Goal: Complete application form

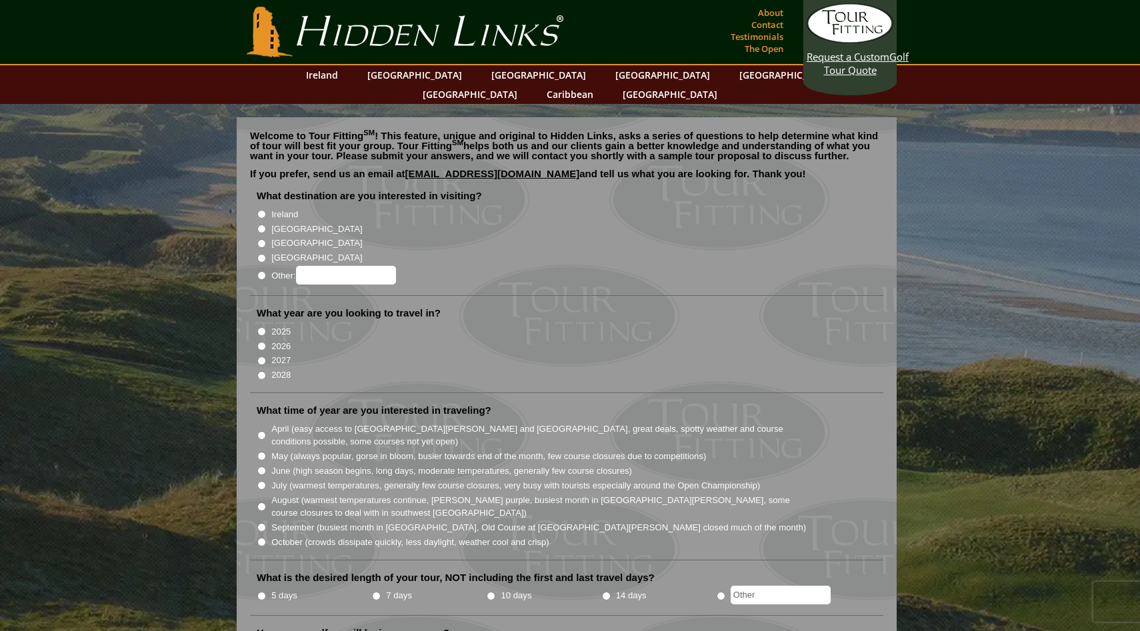
click at [261, 239] on input "[GEOGRAPHIC_DATA]" at bounding box center [261, 243] width 9 height 9
radio input "true"
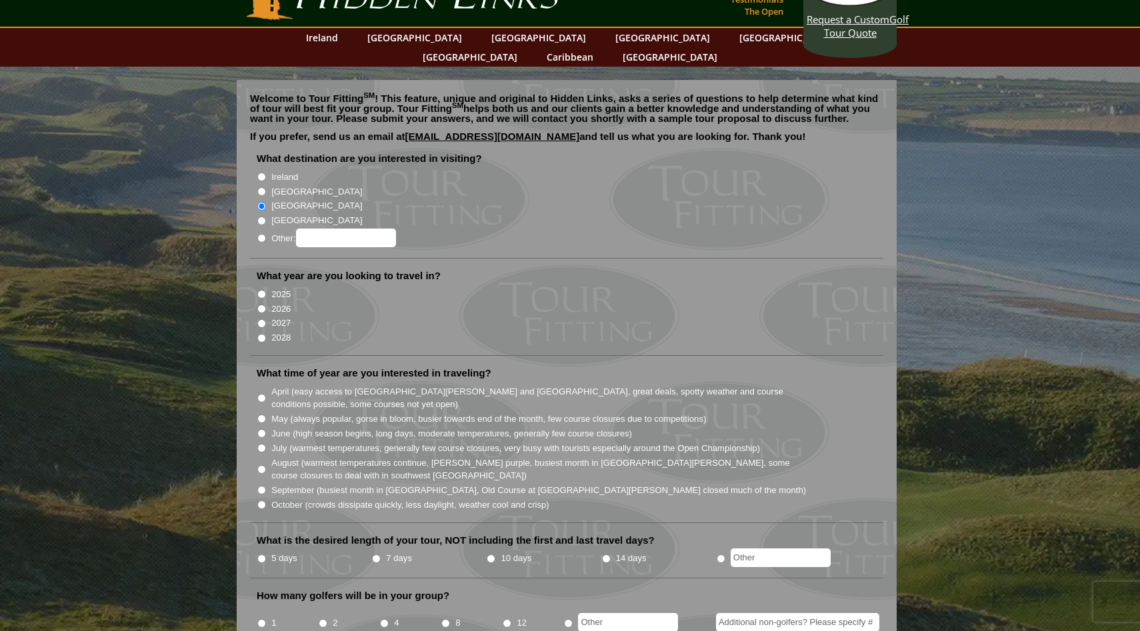
scroll to position [39, 0]
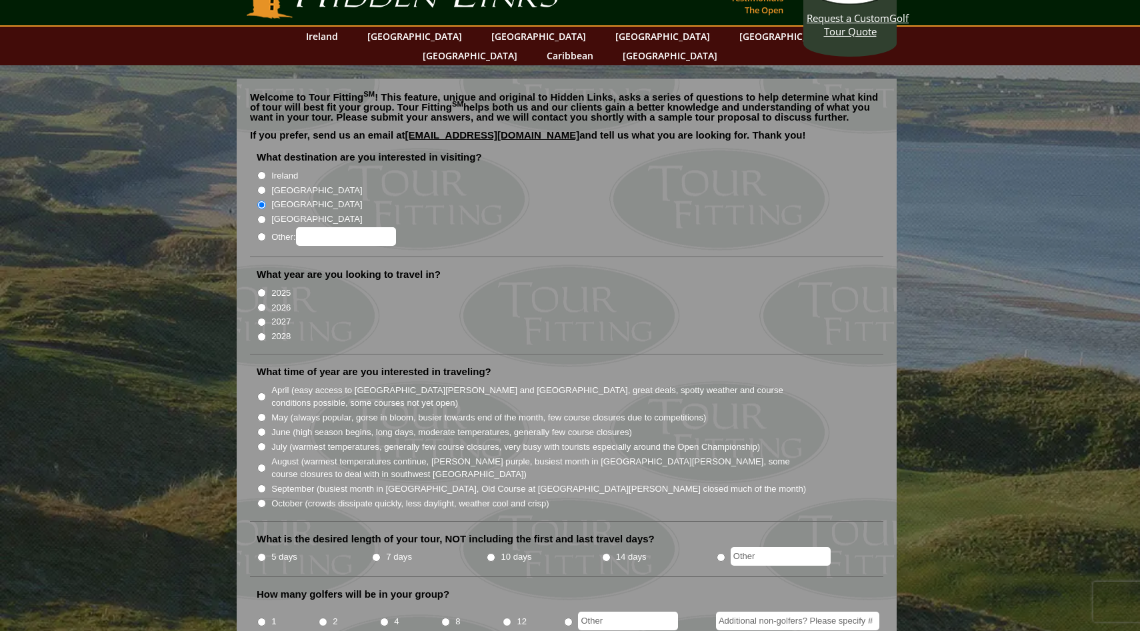
click at [258, 303] on input "2026" at bounding box center [261, 307] width 9 height 9
radio input "true"
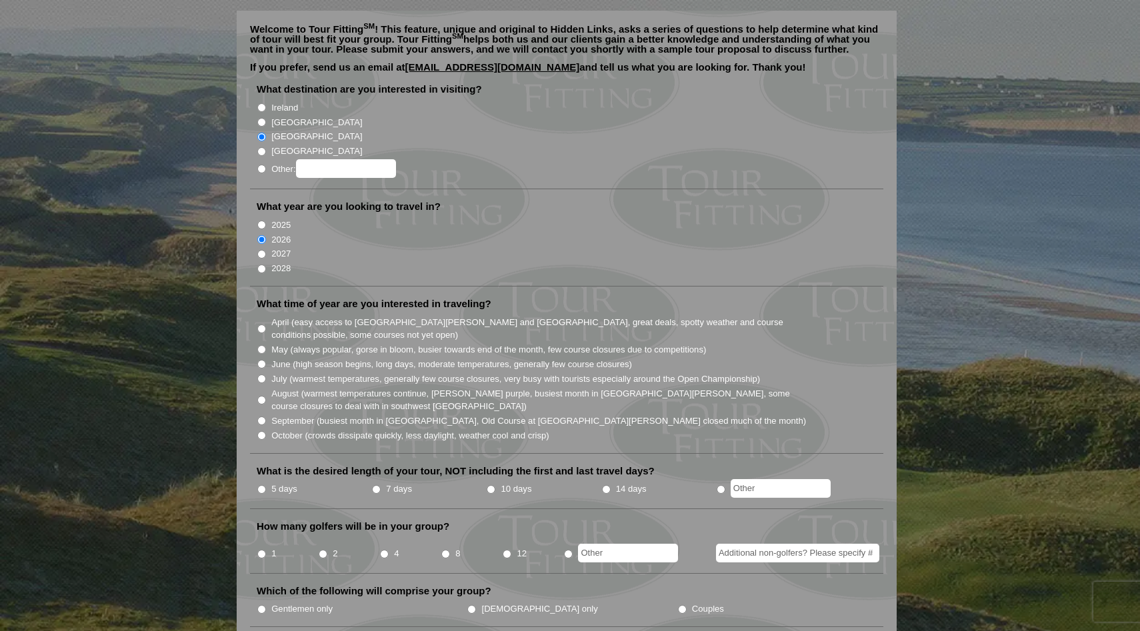
scroll to position [108, 0]
click at [375, 342] on label "May (always popular, gorse in bloom, busier towards end of the month, few cours…" at bounding box center [488, 348] width 435 height 13
click at [266, 344] on input "May (always popular, gorse in bloom, busier towards end of the month, few cours…" at bounding box center [261, 348] width 9 height 9
radio input "true"
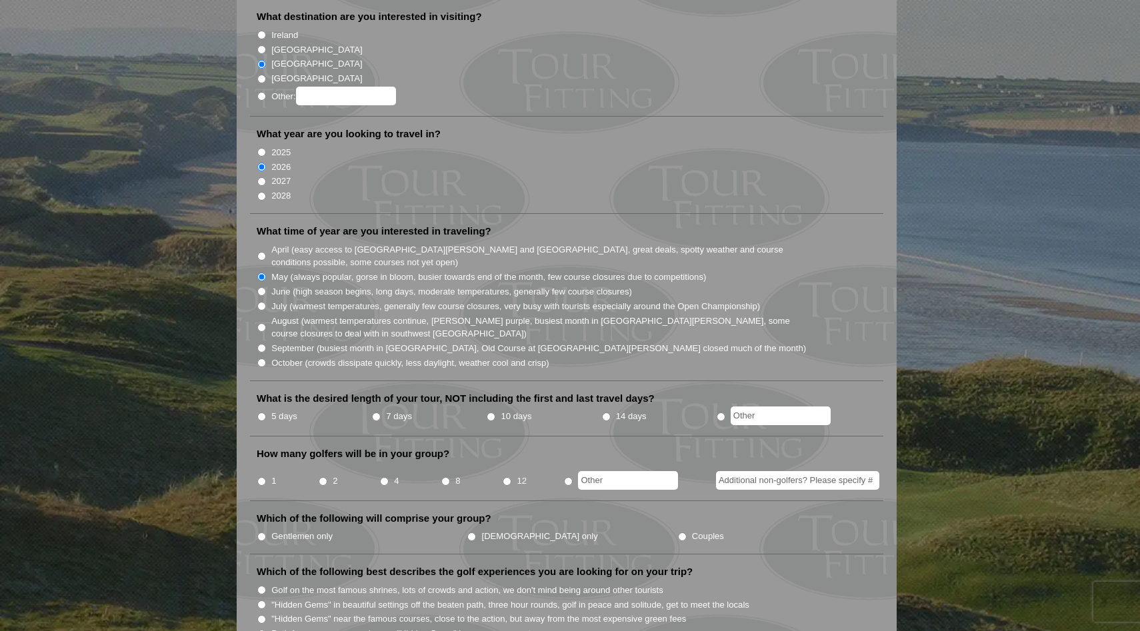
scroll to position [181, 0]
click at [273, 409] on label "5 days" at bounding box center [284, 415] width 26 height 13
click at [266, 411] on input "5 days" at bounding box center [261, 415] width 9 height 9
radio input "true"
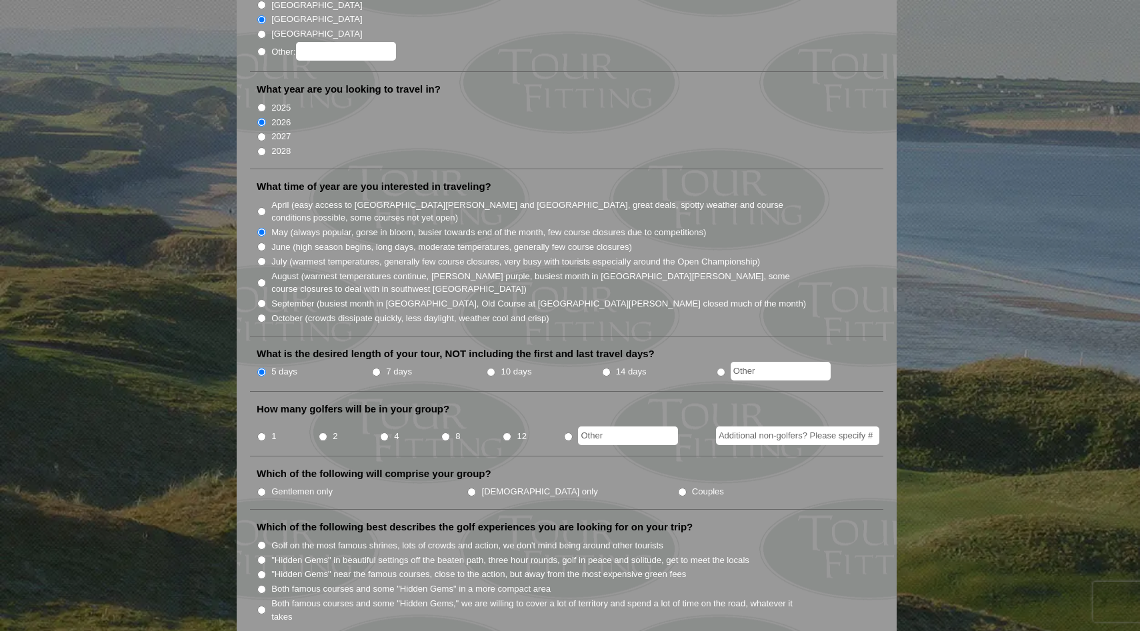
scroll to position [227, 0]
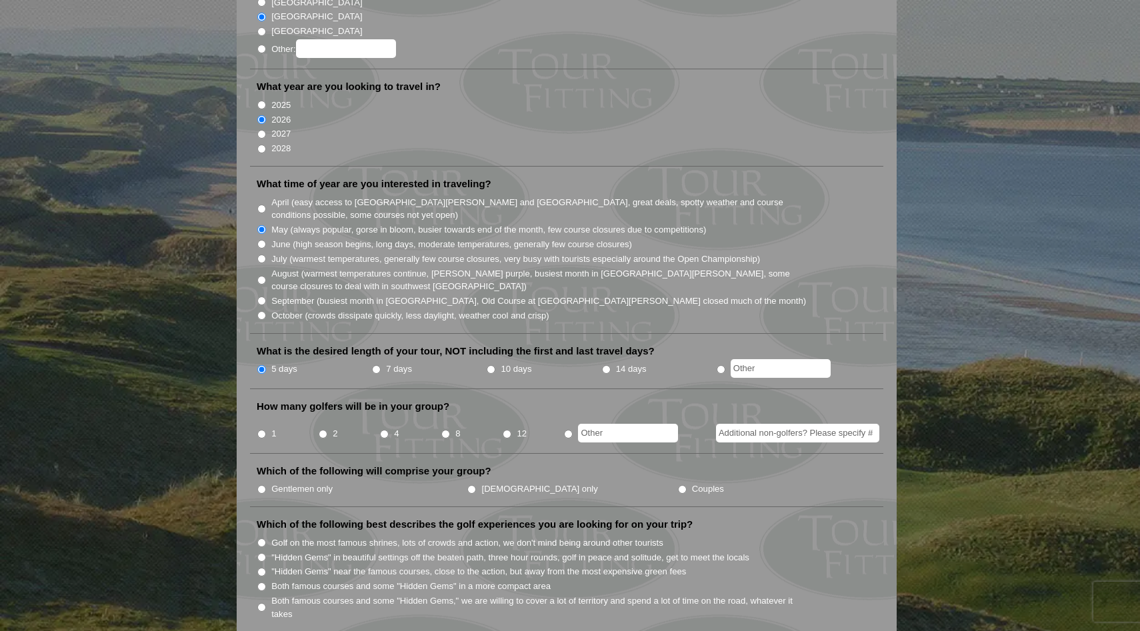
click at [321, 430] on input "2" at bounding box center [323, 434] width 9 height 9
radio input "true"
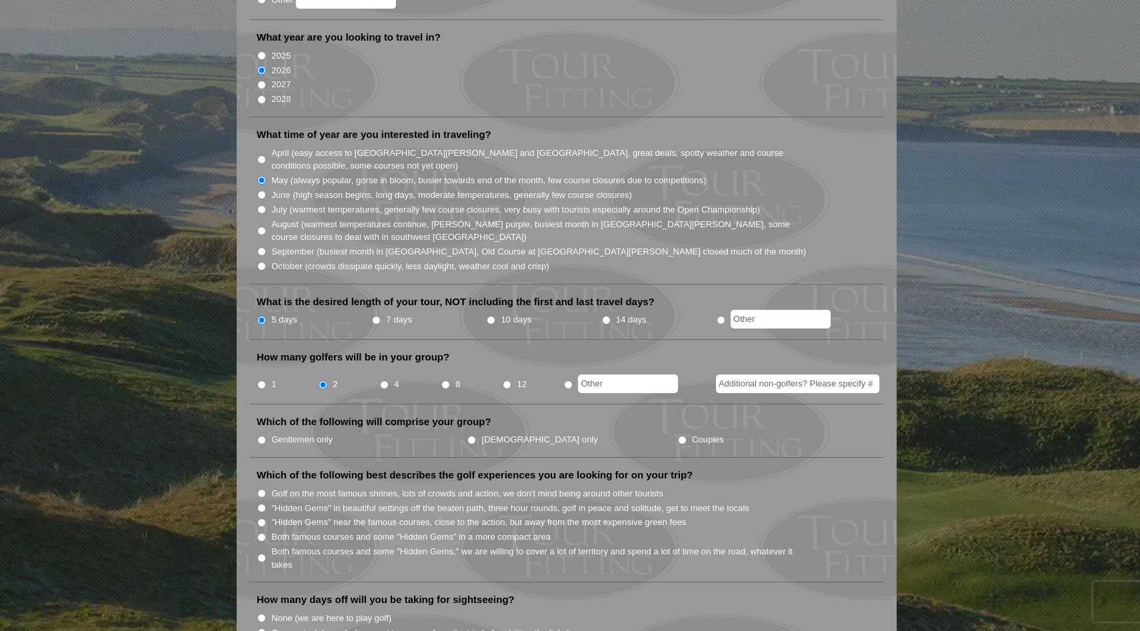
scroll to position [293, 0]
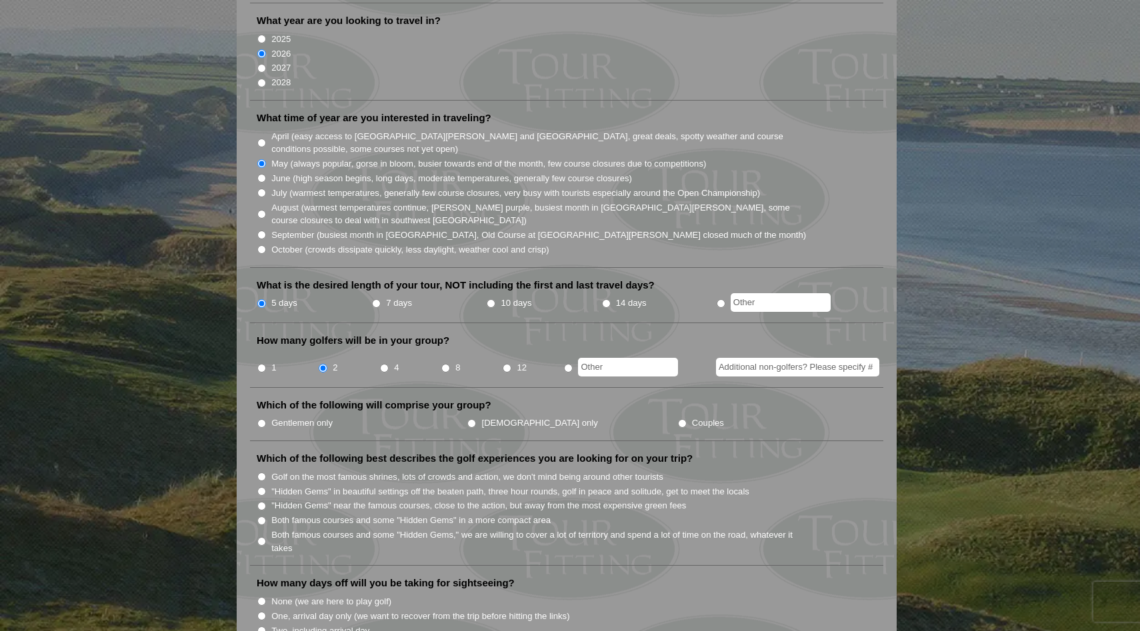
click at [273, 399] on li "Which of the following will comprise your group? Gentlemen only [DEMOGRAPHIC_DA…" at bounding box center [566, 420] width 633 height 43
click at [275, 417] on label "Gentlemen only" at bounding box center [301, 423] width 61 height 13
click at [266, 419] on input "Gentlemen only" at bounding box center [261, 423] width 9 height 9
radio input "true"
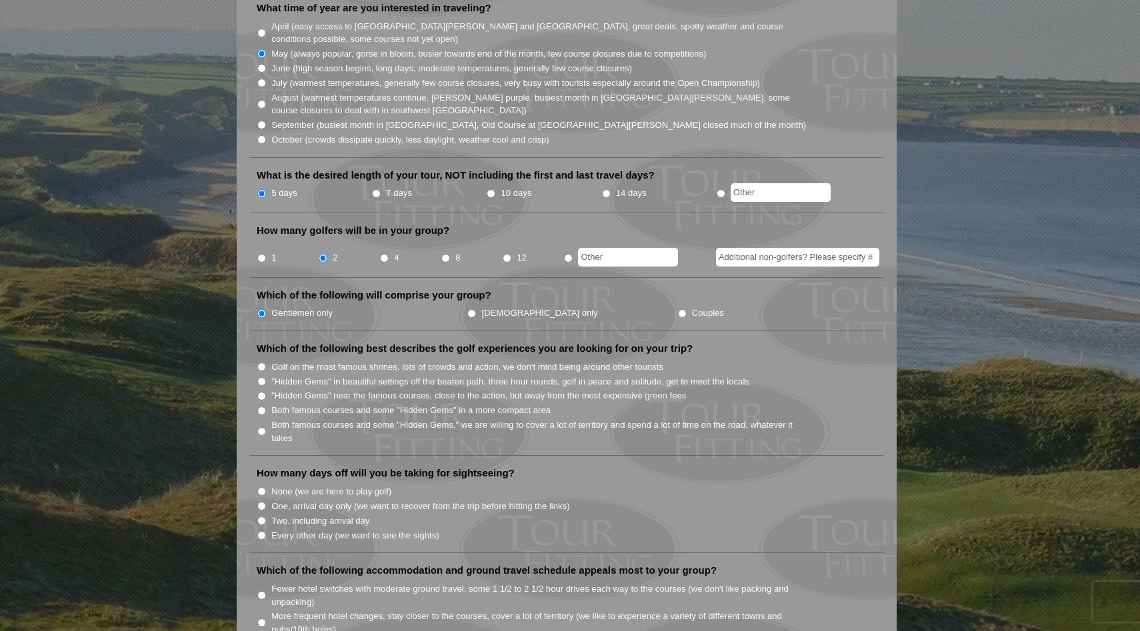
scroll to position [407, 0]
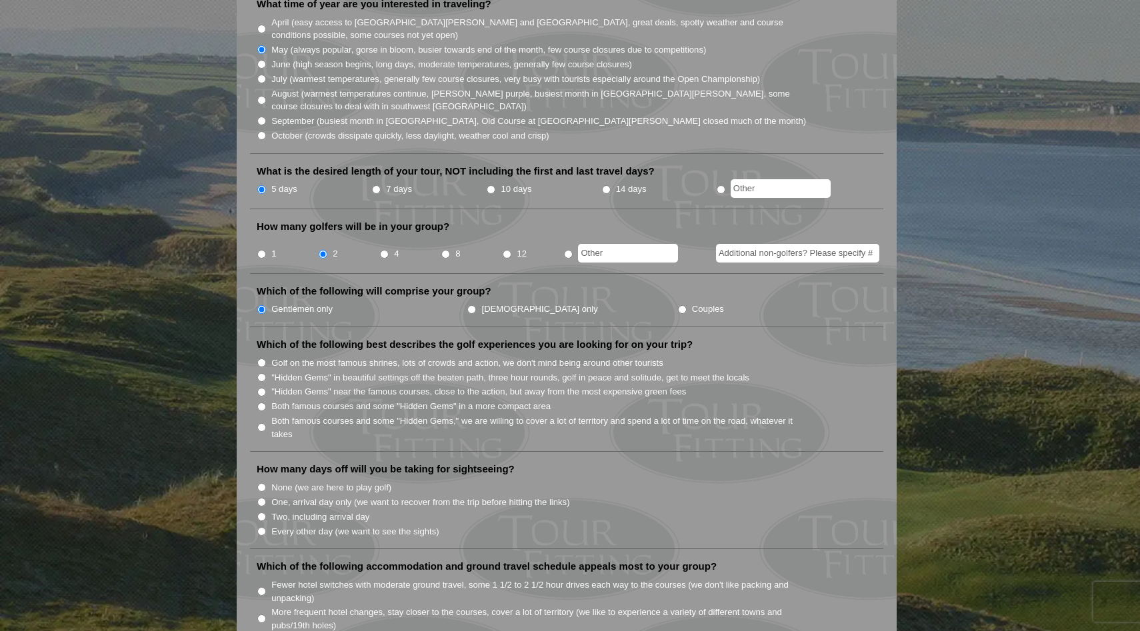
click at [315, 357] on label "Golf on the most famous shrines, lots of crowds and action, we don't mind being…" at bounding box center [467, 363] width 392 height 13
click at [266, 359] on input "Golf on the most famous shrines, lots of crowds and action, we don't mind being…" at bounding box center [261, 363] width 9 height 9
radio input "true"
click at [315, 371] on label ""Hidden Gems" in beautiful settings off the beaten path, three hour rounds, gol…" at bounding box center [510, 377] width 478 height 13
click at [266, 373] on input ""Hidden Gems" in beautiful settings off the beaten path, three hour rounds, gol…" at bounding box center [261, 377] width 9 height 9
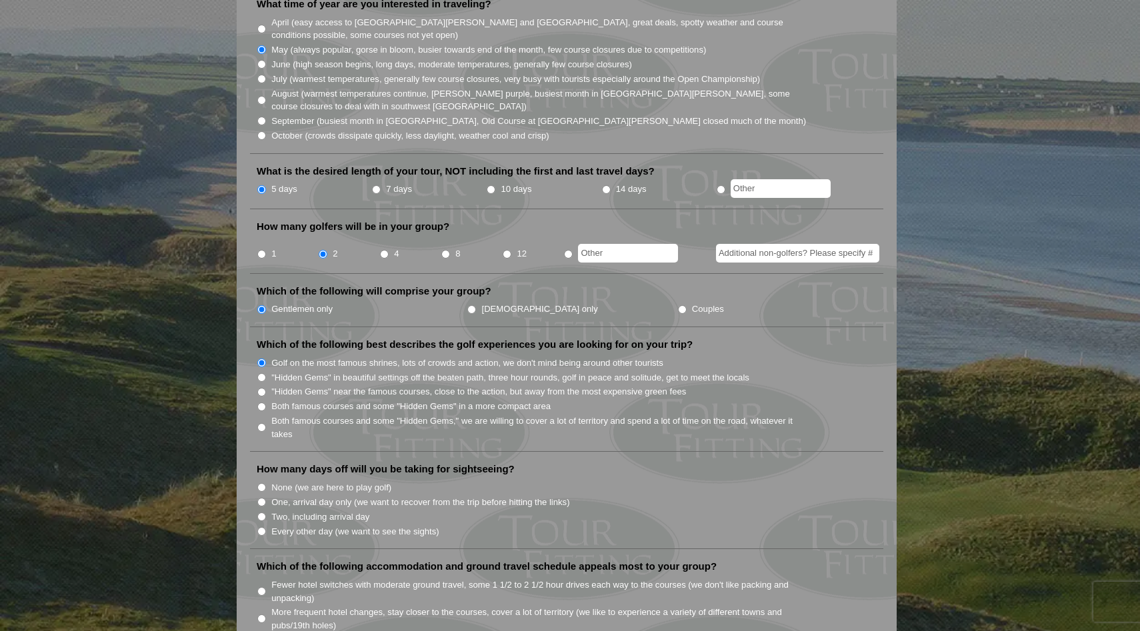
radio input "true"
click at [317, 357] on label "Golf on the most famous shrines, lots of crowds and action, we don't mind being…" at bounding box center [467, 363] width 392 height 13
click at [266, 359] on input "Golf on the most famous shrines, lots of crowds and action, we don't mind being…" at bounding box center [261, 363] width 9 height 9
radio input "true"
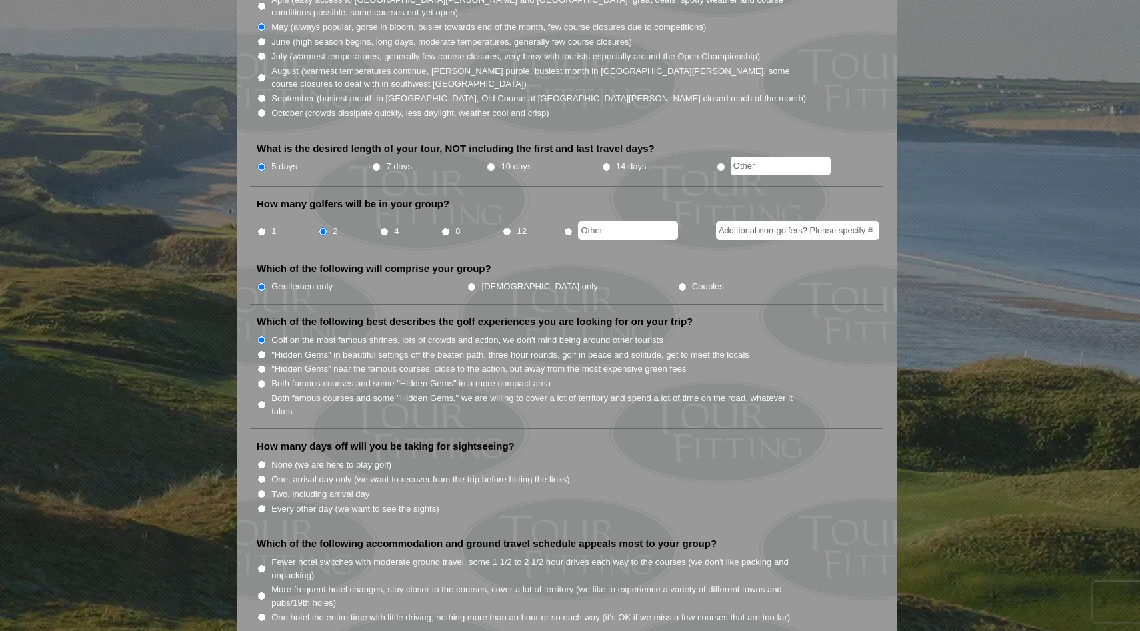
scroll to position [433, 0]
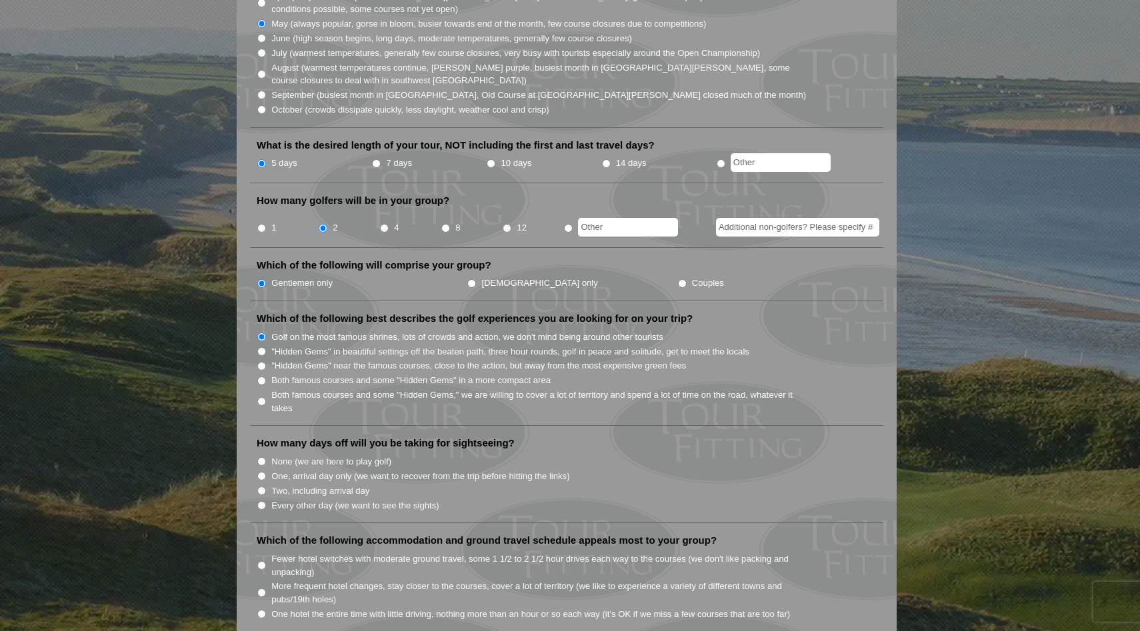
click at [332, 374] on label "Both famous courses and some "Hidden Gems" in a more compact area" at bounding box center [410, 380] width 279 height 13
click at [266, 377] on input "Both famous courses and some "Hidden Gems" in a more compact area" at bounding box center [261, 381] width 9 height 9
radio input "true"
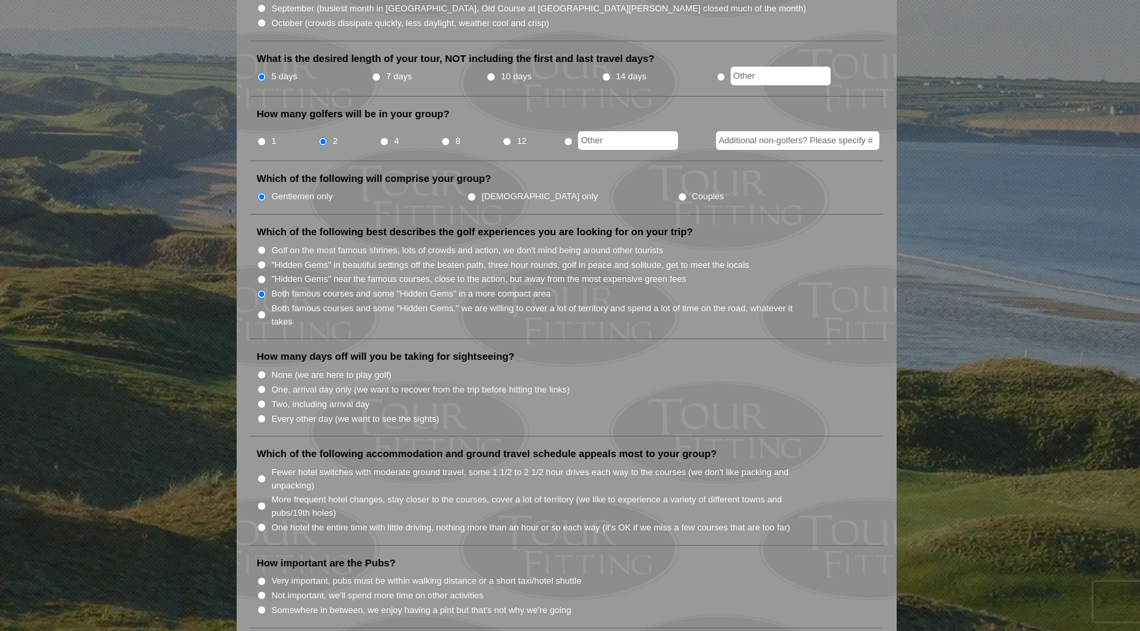
scroll to position [521, 0]
click at [345, 397] on label "Two, including arrival day" at bounding box center [320, 403] width 98 height 13
click at [266, 399] on input "Two, including arrival day" at bounding box center [261, 403] width 9 height 9
radio input "true"
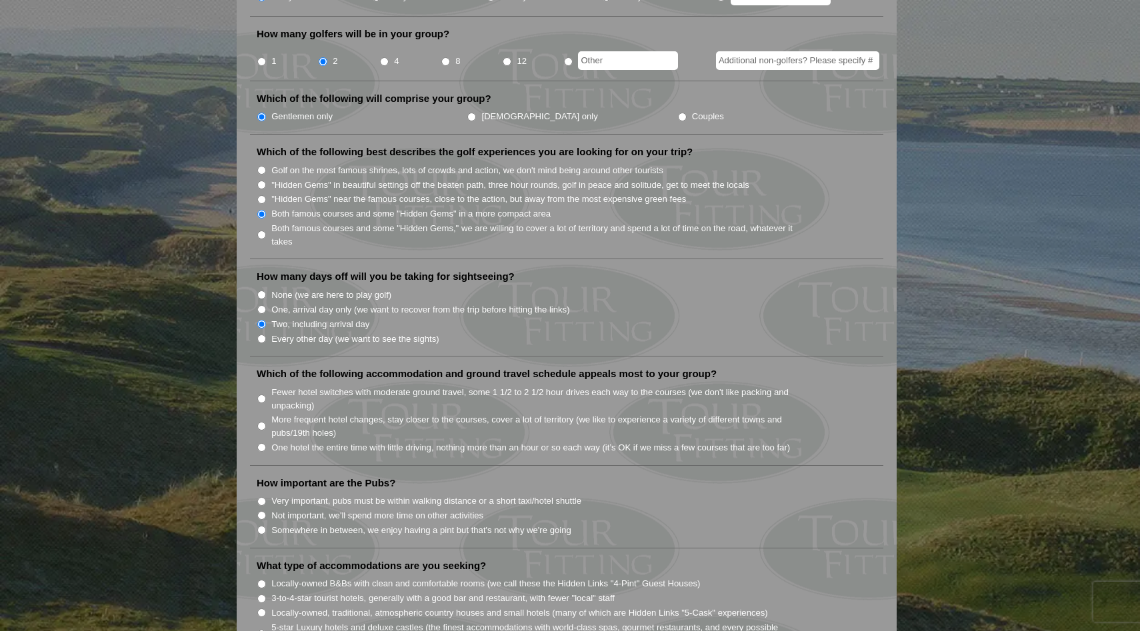
scroll to position [603, 0]
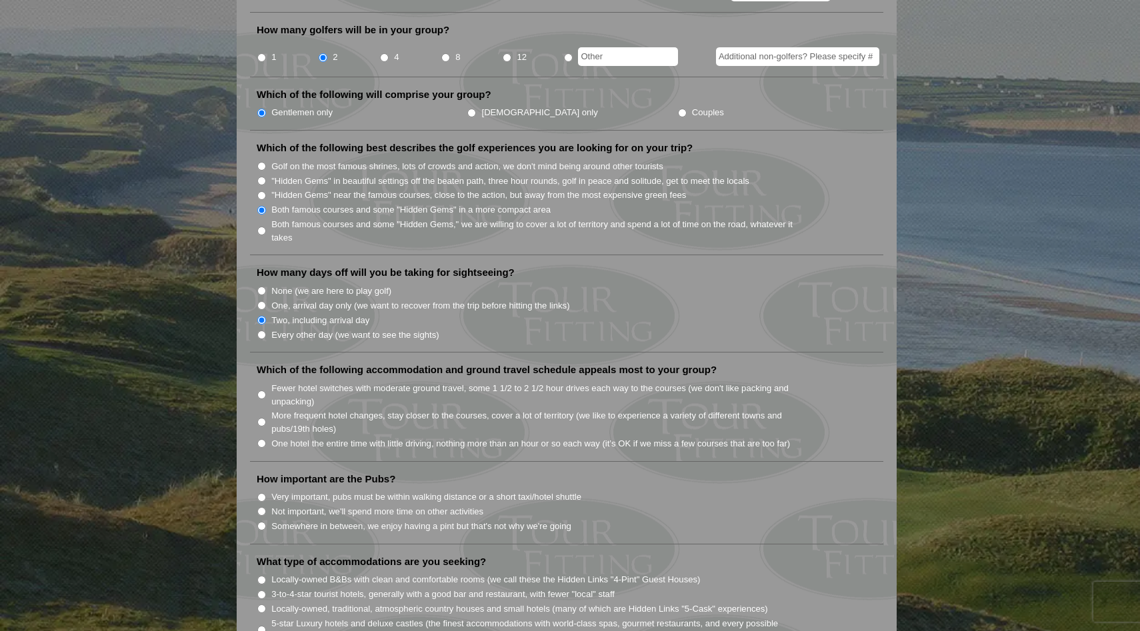
click at [347, 329] on label "Every other day (we want to see the sights)" at bounding box center [354, 335] width 167 height 13
click at [266, 331] on input "Every other day (we want to see the sights)" at bounding box center [261, 335] width 9 height 9
radio input "true"
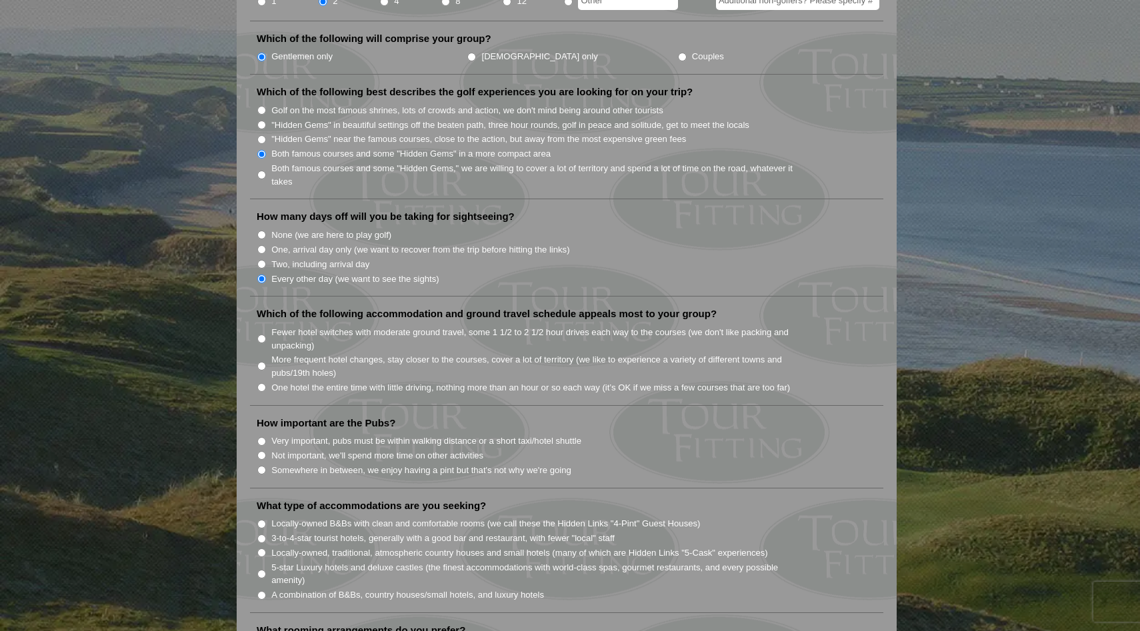
scroll to position [660, 0]
click at [344, 325] on label "Fewer hotel switches with moderate ground travel, some 1 1/2 to 2 1/2 hour driv…" at bounding box center [539, 338] width 536 height 26
click at [266, 334] on input "Fewer hotel switches with moderate ground travel, some 1 1/2 to 2 1/2 hour driv…" at bounding box center [261, 338] width 9 height 9
radio input "true"
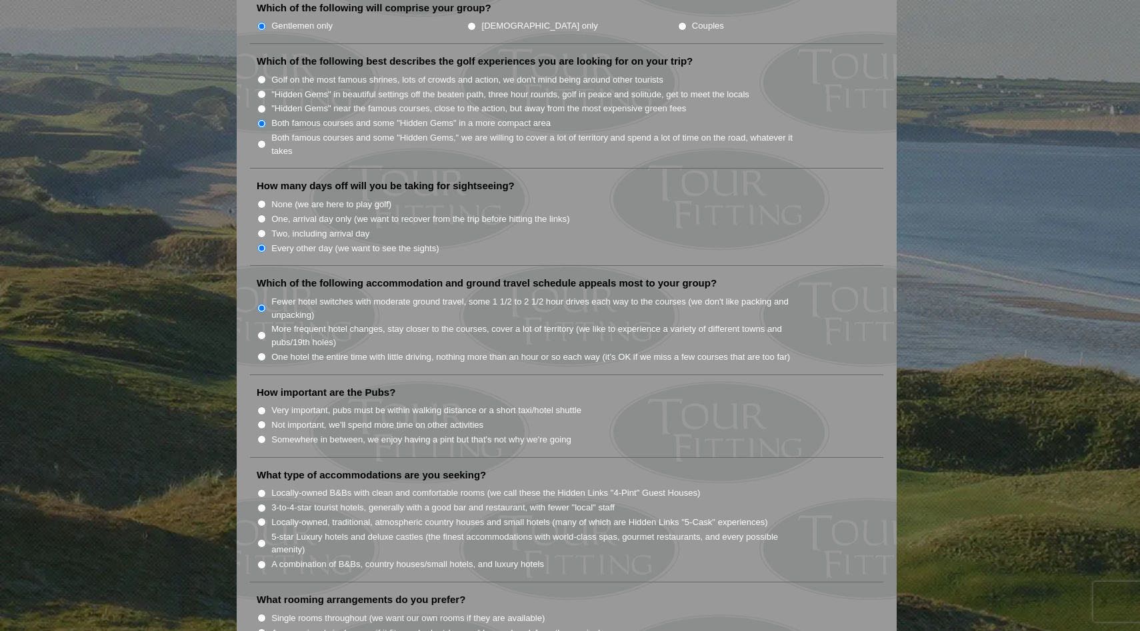
scroll to position [692, 0]
click at [365, 431] on label "Somewhere in between, we enjoy having a pint but that's not why we're going" at bounding box center [421, 437] width 300 height 13
click at [266, 433] on input "Somewhere in between, we enjoy having a pint but that's not why we're going" at bounding box center [261, 437] width 9 height 9
radio input "true"
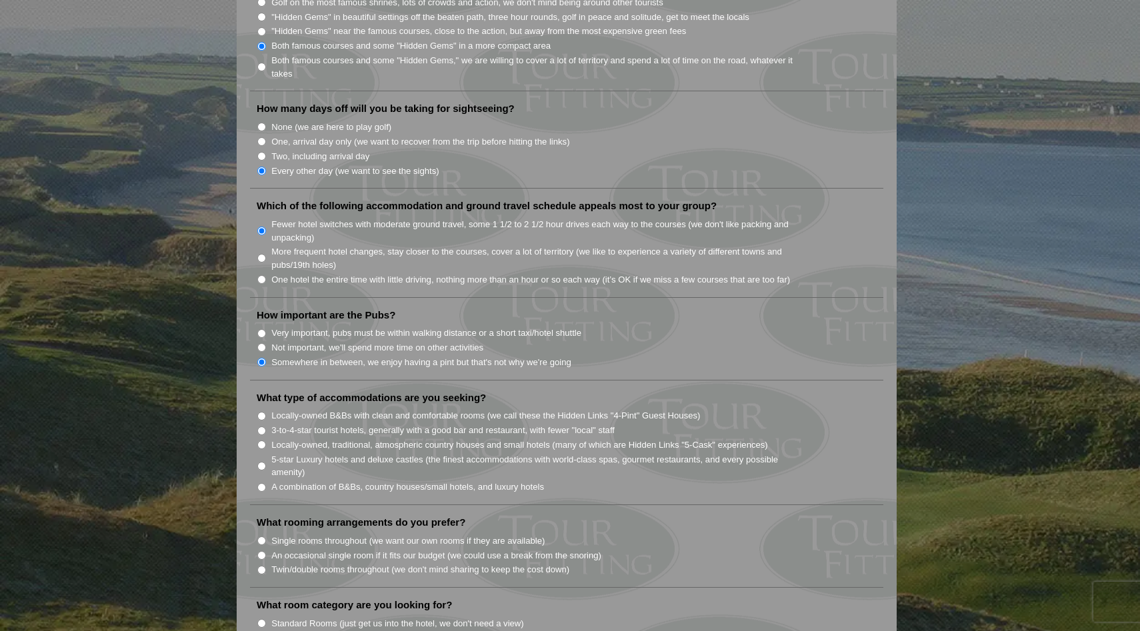
scroll to position [771, 0]
click at [347, 406] on label "Locally-owned B&Bs with clean and comfortable rooms (we call these the Hidden L…" at bounding box center [485, 412] width 429 height 13
click at [266, 409] on input "Locally-owned B&Bs with clean and comfortable rooms (we call these the Hidden L…" at bounding box center [261, 413] width 9 height 9
radio input "true"
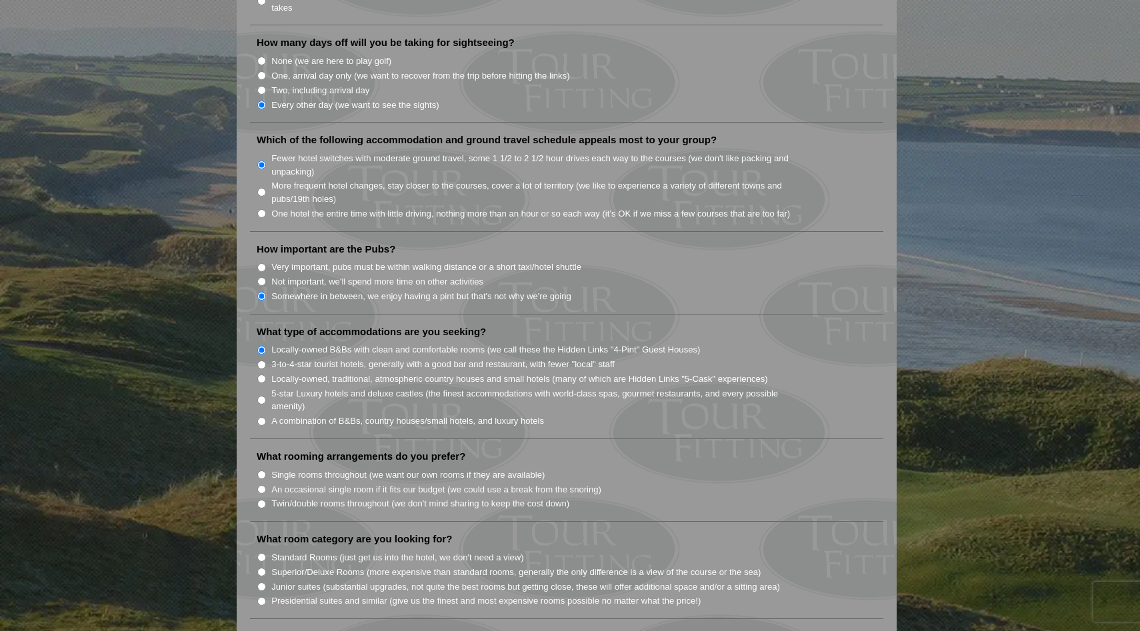
scroll to position [837, 0]
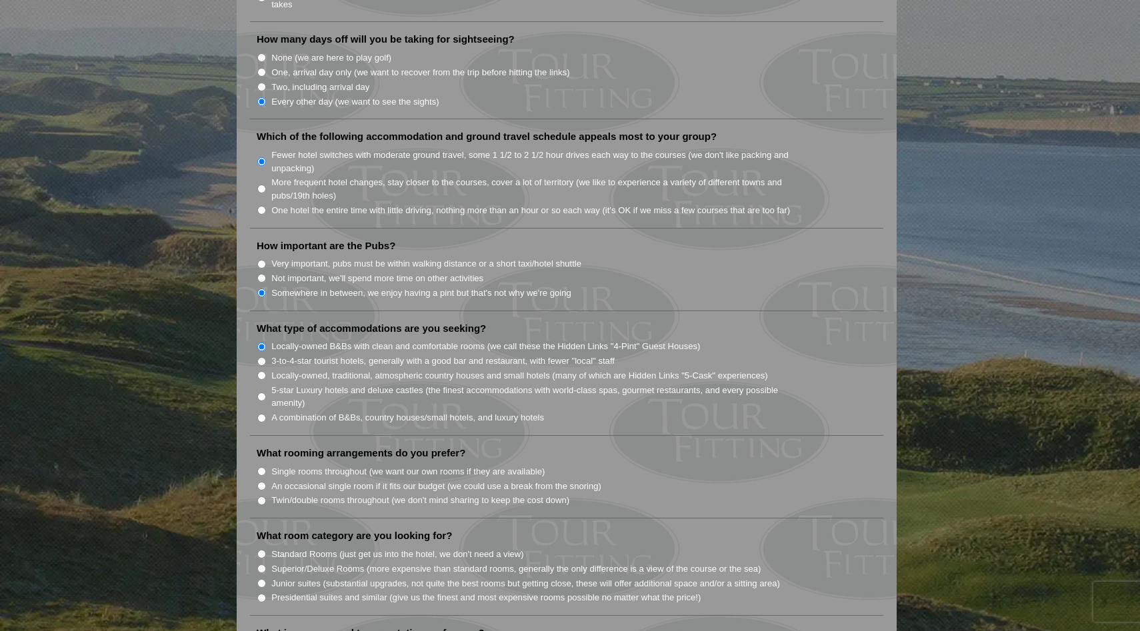
click at [349, 411] on label "A combination of B&Bs, country houses/small hotels, and luxury hotels" at bounding box center [407, 417] width 273 height 13
click at [266, 414] on input "A combination of B&Bs, country houses/small hotels, and luxury hotels" at bounding box center [261, 418] width 9 height 9
radio input "true"
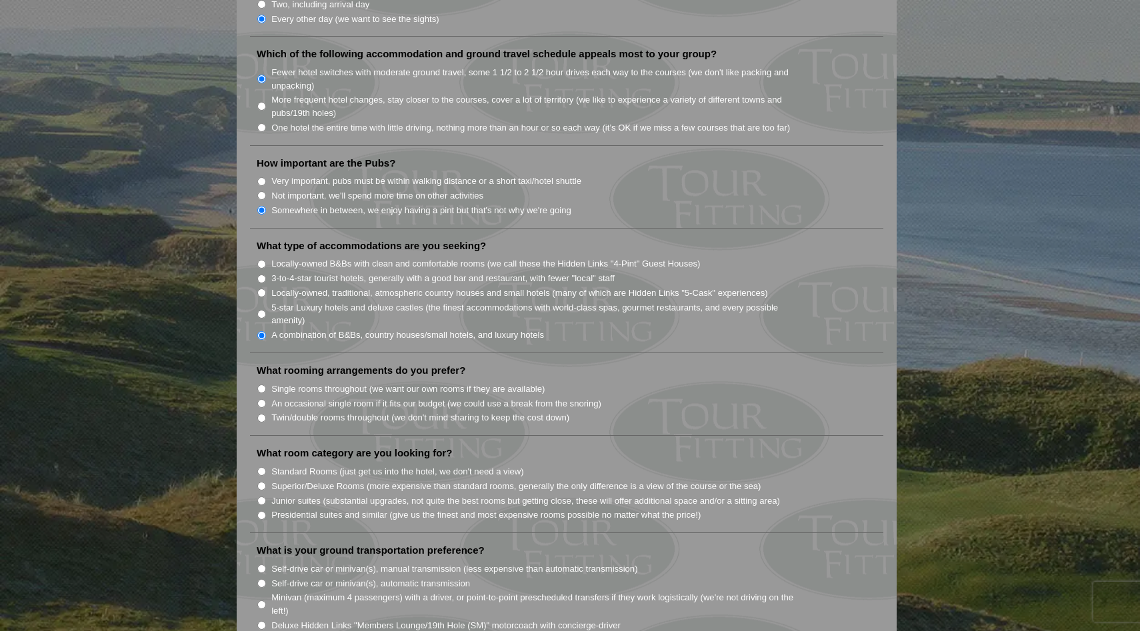
scroll to position [921, 0]
click at [351, 410] on label "Twin/double rooms throughout (we don't mind sharing to keep the cost down)" at bounding box center [420, 416] width 298 height 13
click at [266, 413] on input "Twin/double rooms throughout (we don't mind sharing to keep the cost down)" at bounding box center [261, 417] width 9 height 9
radio input "true"
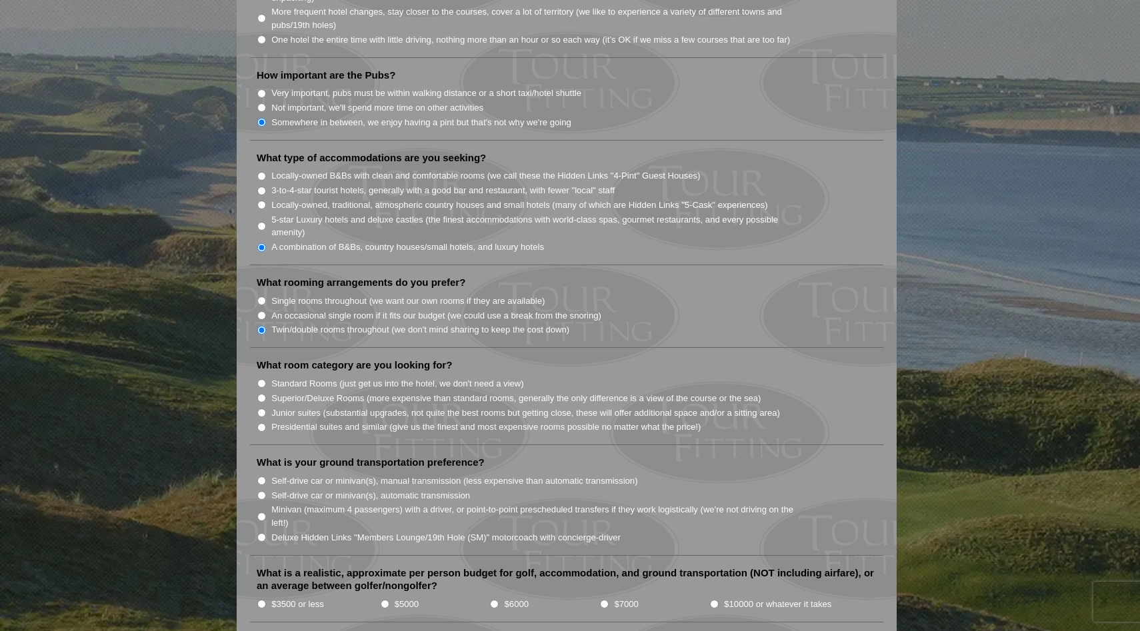
scroll to position [1011, 0]
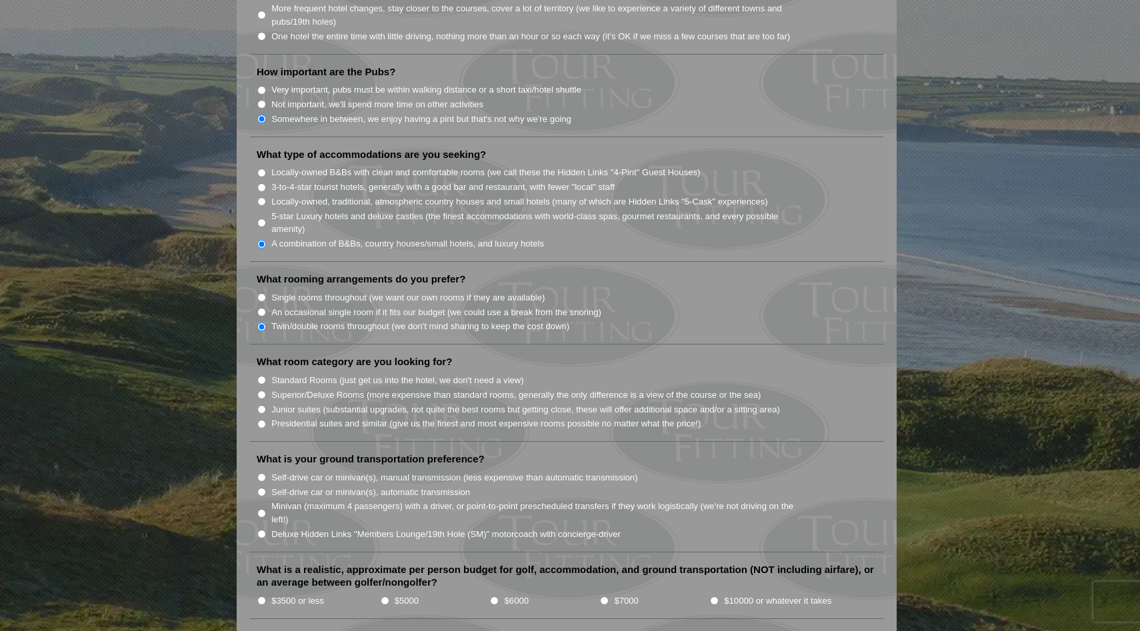
click at [340, 374] on label "Standard Rooms (just get us into the hotel, we don't need a view)" at bounding box center [397, 380] width 253 height 13
click at [266, 376] on input "Standard Rooms (just get us into the hotel, we don't need a view)" at bounding box center [261, 380] width 9 height 9
radio input "true"
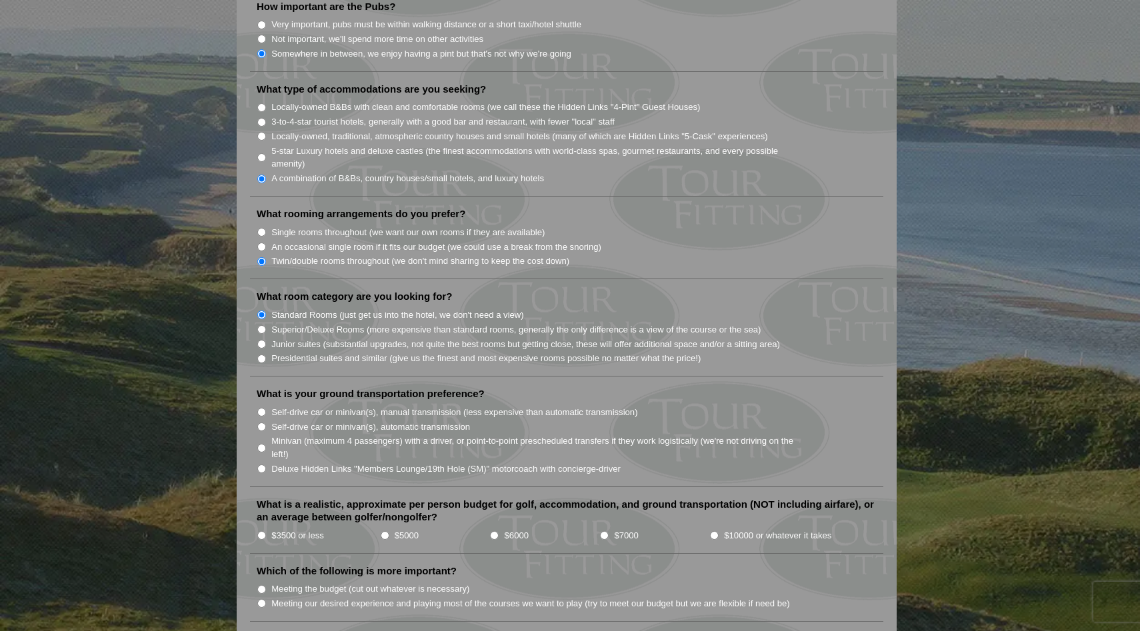
scroll to position [1076, 0]
click at [377, 407] on label "Self-drive car or minivan(s), manual transmission (less expensive than automati…" at bounding box center [454, 413] width 366 height 13
click at [266, 409] on input "Self-drive car or minivan(s), manual transmission (less expensive than automati…" at bounding box center [261, 413] width 9 height 9
radio input "true"
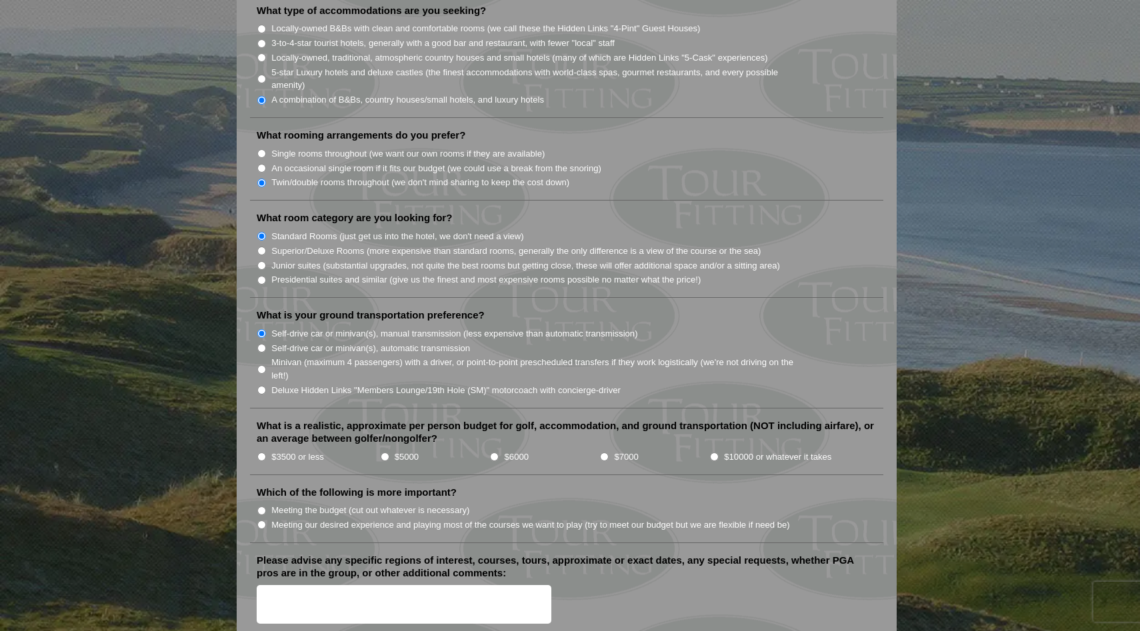
scroll to position [1160, 0]
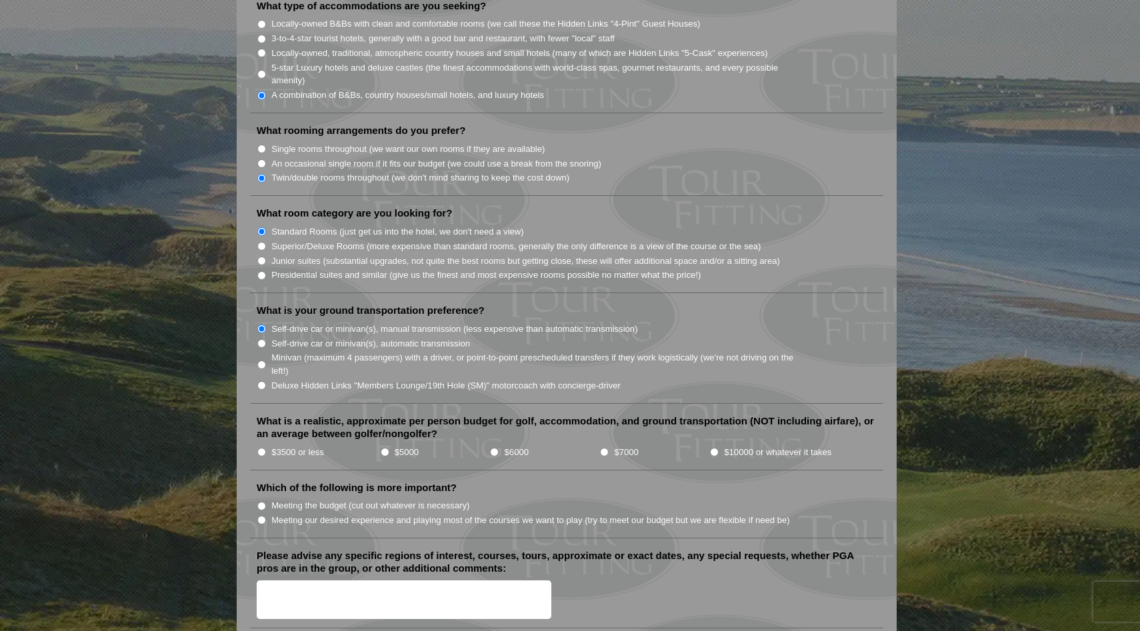
click at [383, 448] on input "$5000" at bounding box center [385, 452] width 9 height 9
radio input "true"
click at [302, 446] on label "$3500 or less" at bounding box center [297, 452] width 53 height 13
click at [266, 448] on input "$3500 or less" at bounding box center [261, 452] width 9 height 9
radio input "true"
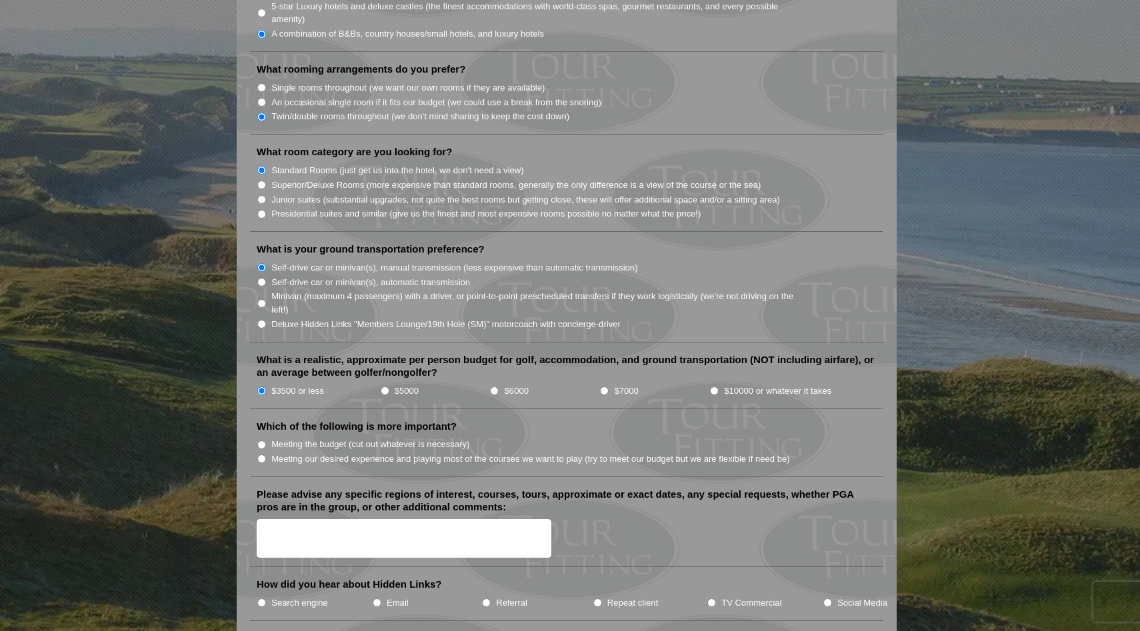
scroll to position [1231, 0]
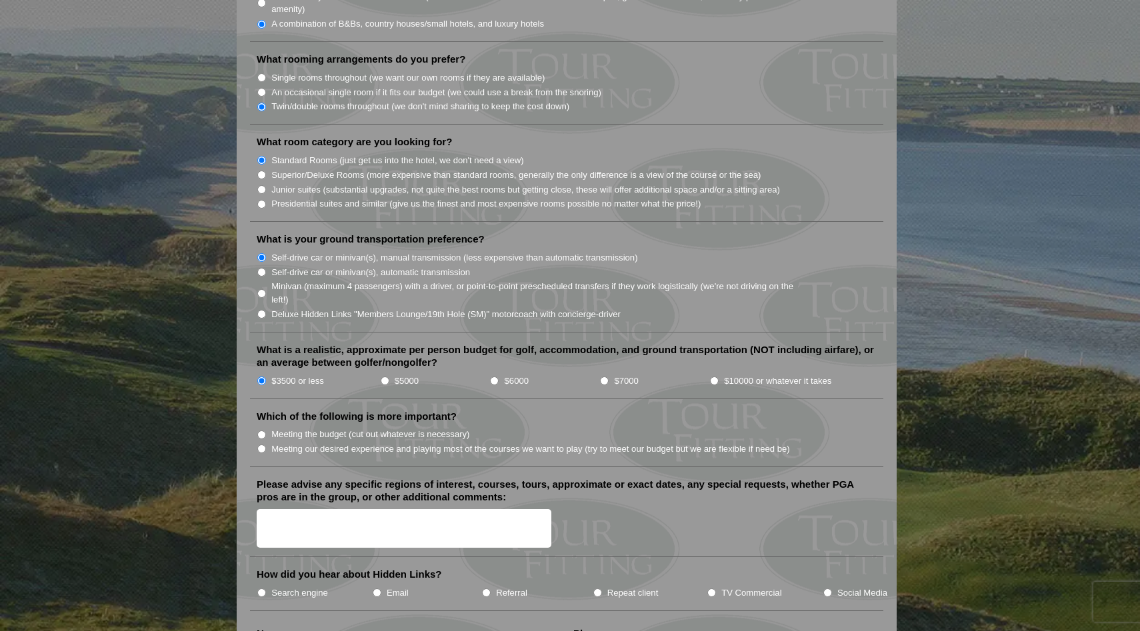
click at [303, 428] on label "Meeting the budget (cut out whatever is necessary)" at bounding box center [370, 434] width 198 height 13
click at [266, 431] on input "Meeting the budget (cut out whatever is necessary)" at bounding box center [261, 435] width 9 height 9
radio input "true"
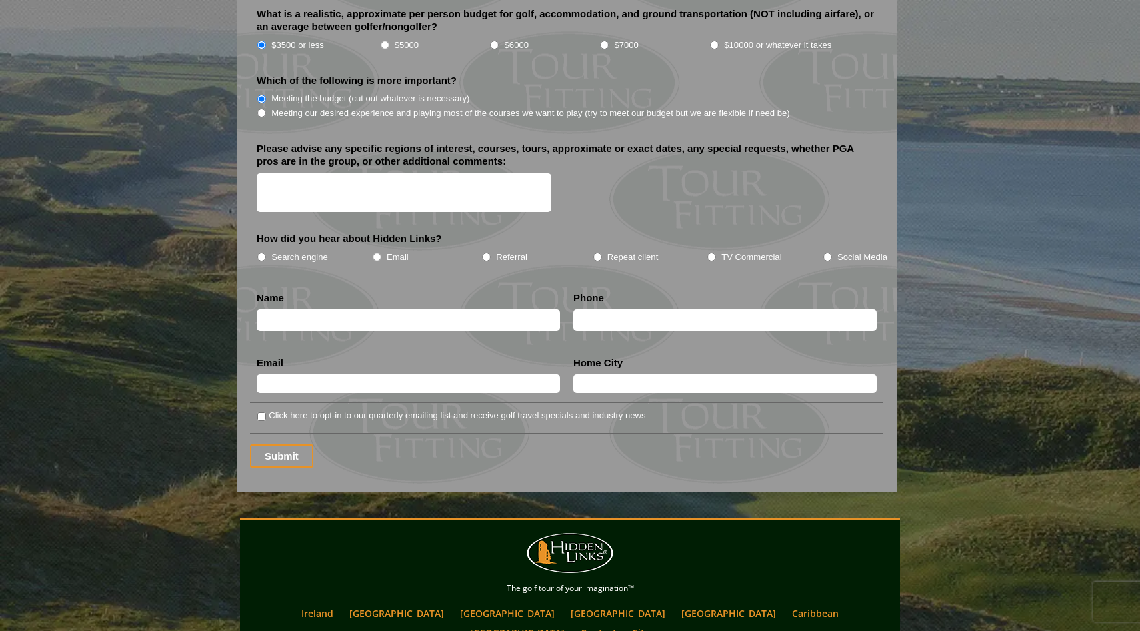
scroll to position [1664, 0]
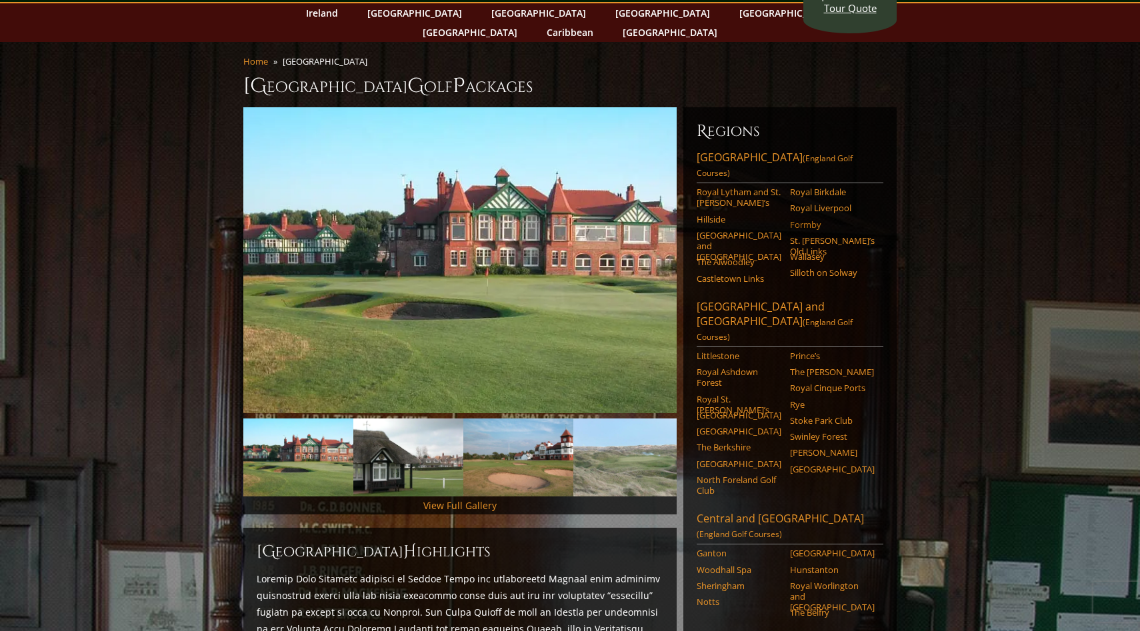
scroll to position [99, 0]
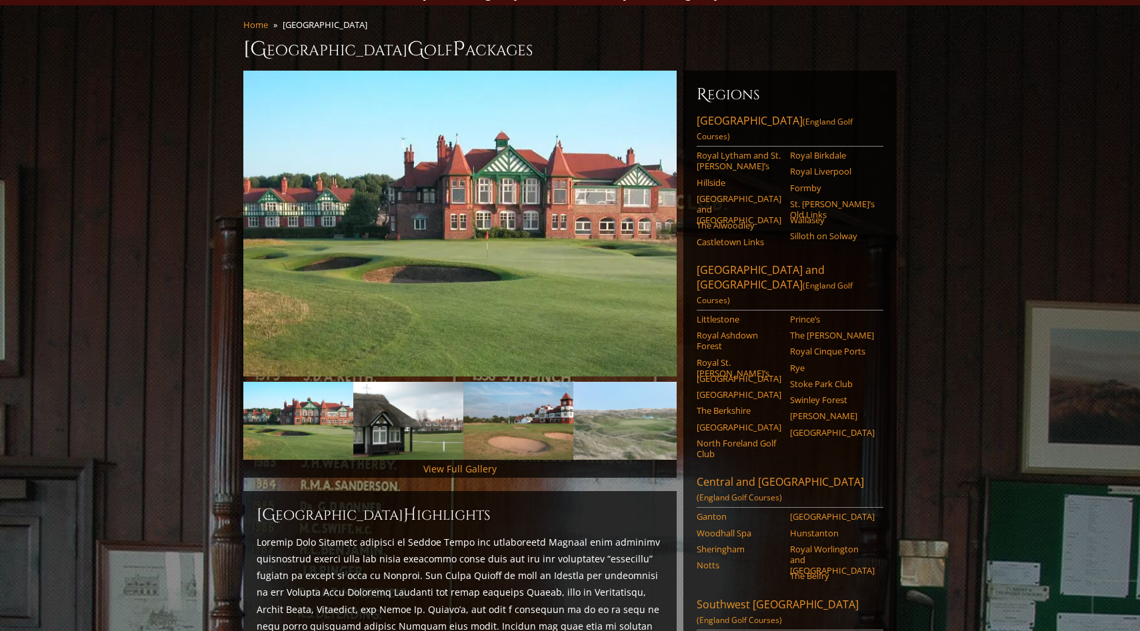
click at [759, 438] on li "North Foreland Golf Club" at bounding box center [743, 451] width 93 height 27
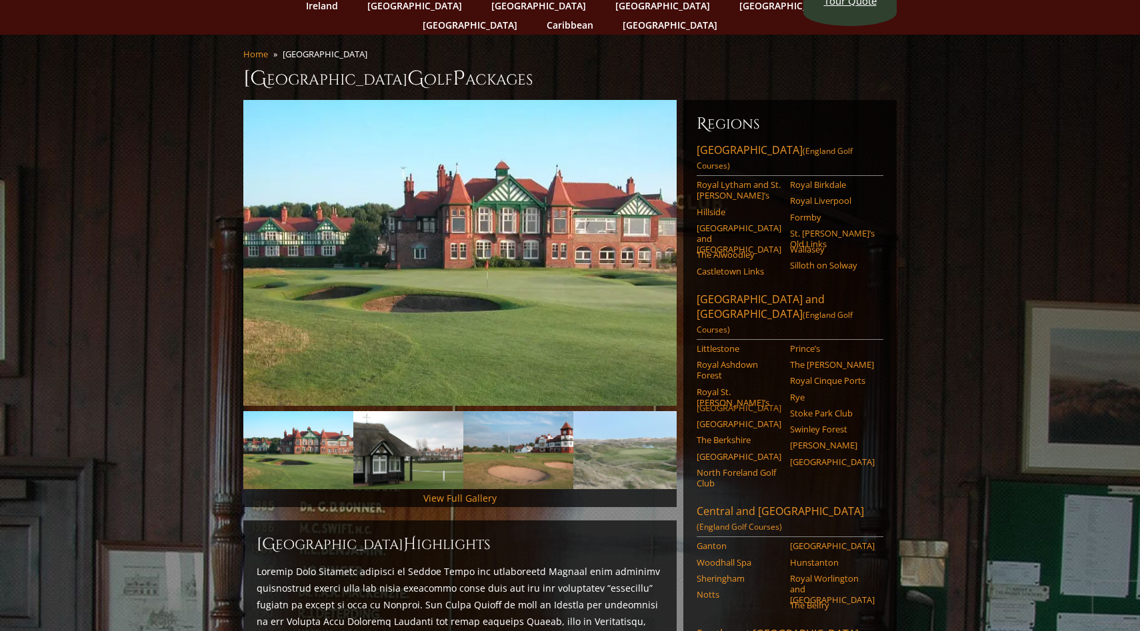
scroll to position [51, 0]
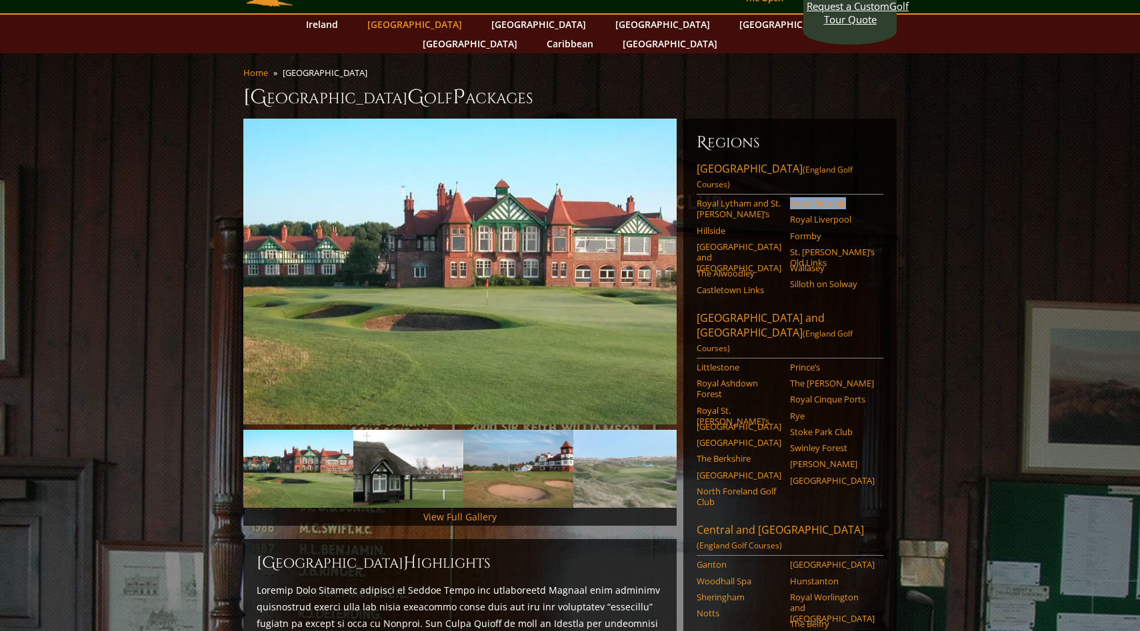
click at [440, 24] on link "[GEOGRAPHIC_DATA]" at bounding box center [415, 24] width 108 height 19
